Goal: Find contact information: Find contact information

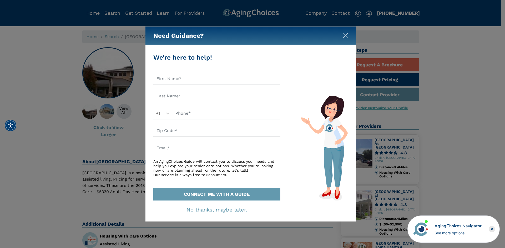
click at [346, 36] on img "Close" at bounding box center [344, 35] width 5 height 5
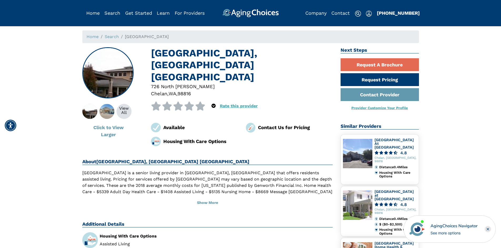
click at [287, 124] on div "Contact Us for Pricing" at bounding box center [295, 127] width 75 height 7
click at [250, 123] on img at bounding box center [251, 128] width 10 height 10
click at [270, 124] on div "Contact Us for Pricing" at bounding box center [295, 127] width 75 height 7
click at [276, 124] on div "Contact Us for Pricing" at bounding box center [295, 127] width 75 height 7
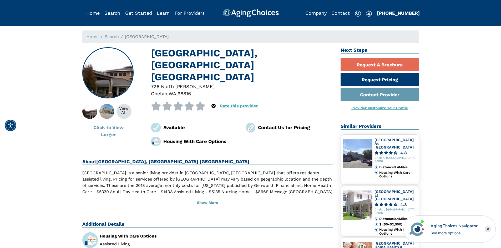
click at [275, 124] on div "Contact Us for Pricing" at bounding box center [295, 127] width 75 height 7
click at [259, 146] on div at bounding box center [207, 146] width 250 height 0
